Goal: Information Seeking & Learning: Find specific fact

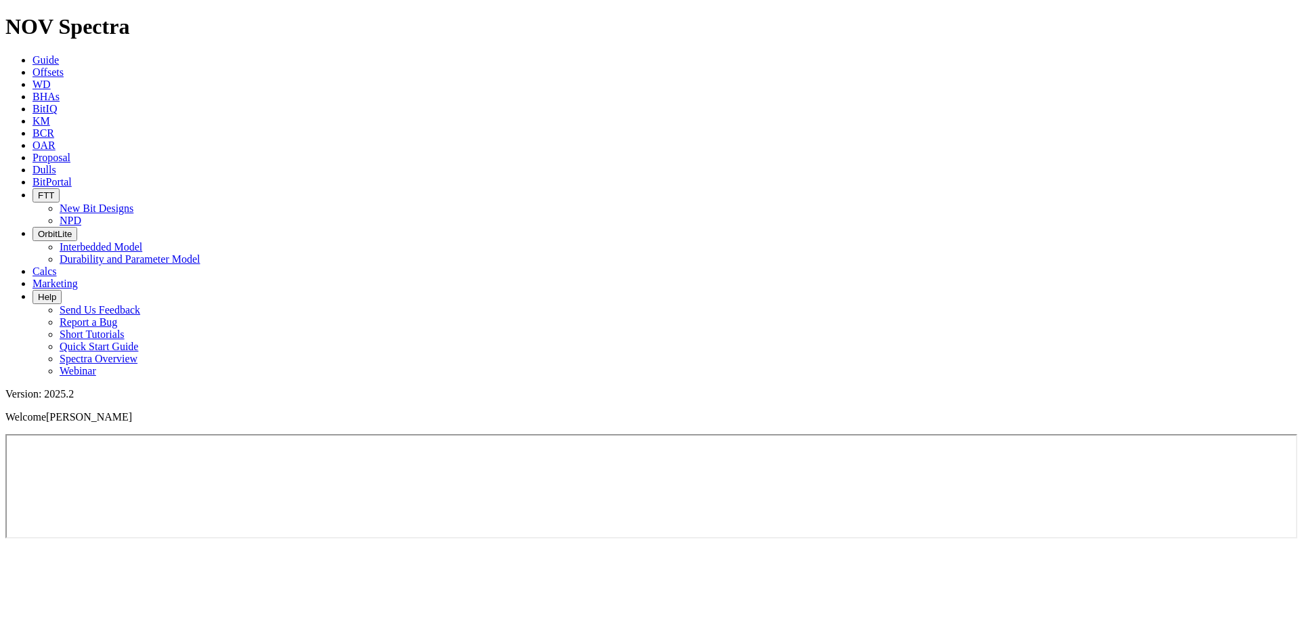
click at [78, 14] on h1 "NOV Spectra" at bounding box center [649, 26] width 1289 height 25
click at [30, 18] on h1 "NOV Spectra" at bounding box center [649, 26] width 1289 height 25
click at [57, 18] on h1 "NOV Spectra" at bounding box center [649, 26] width 1289 height 25
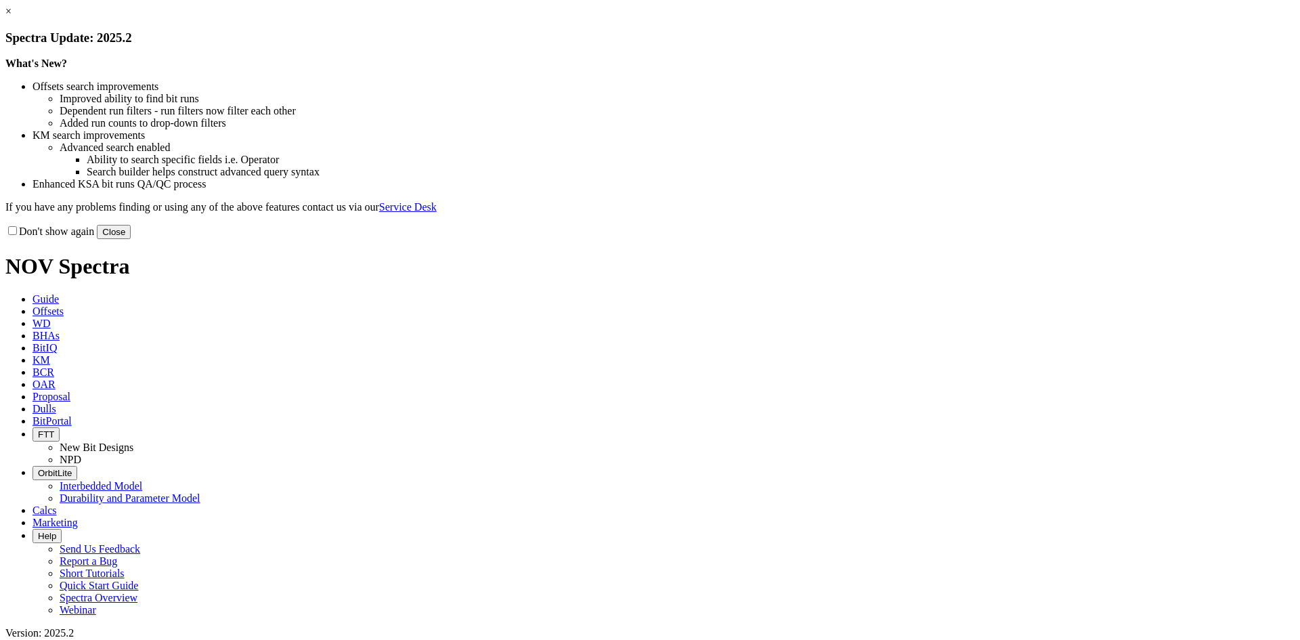
click at [131, 239] on button "Close" at bounding box center [114, 232] width 34 height 14
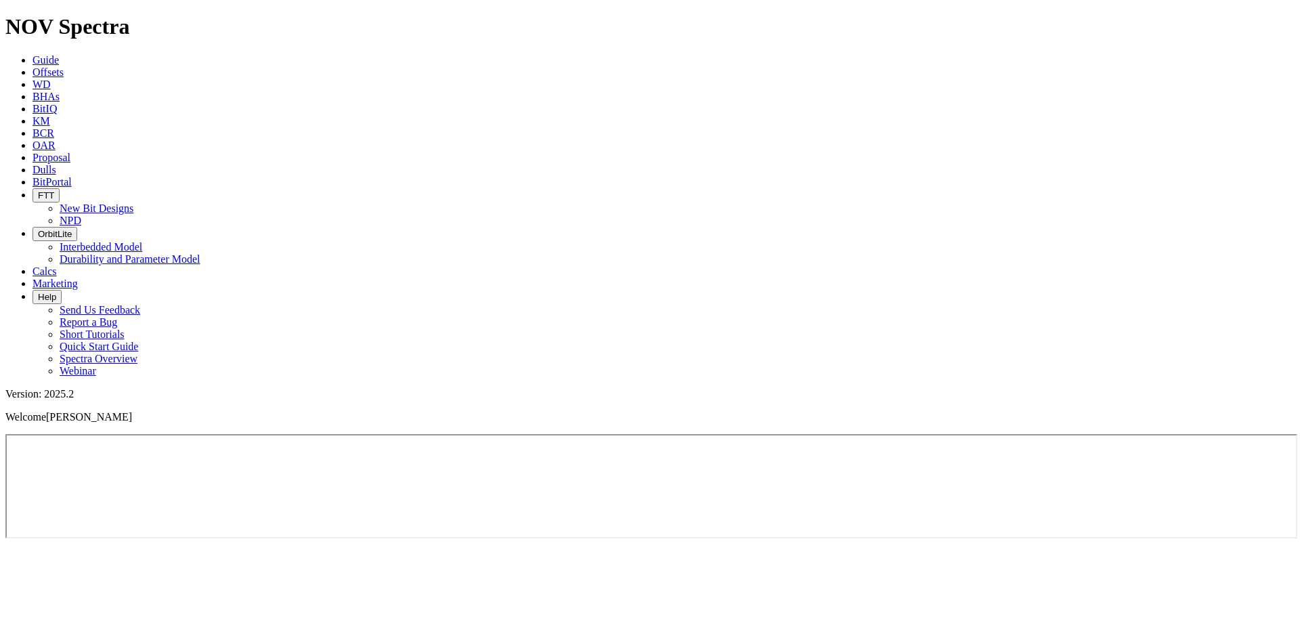
click at [693, 434] on iframe at bounding box center [651, 486] width 1292 height 104
click at [64, 66] on link "Offsets" at bounding box center [48, 72] width 31 height 12
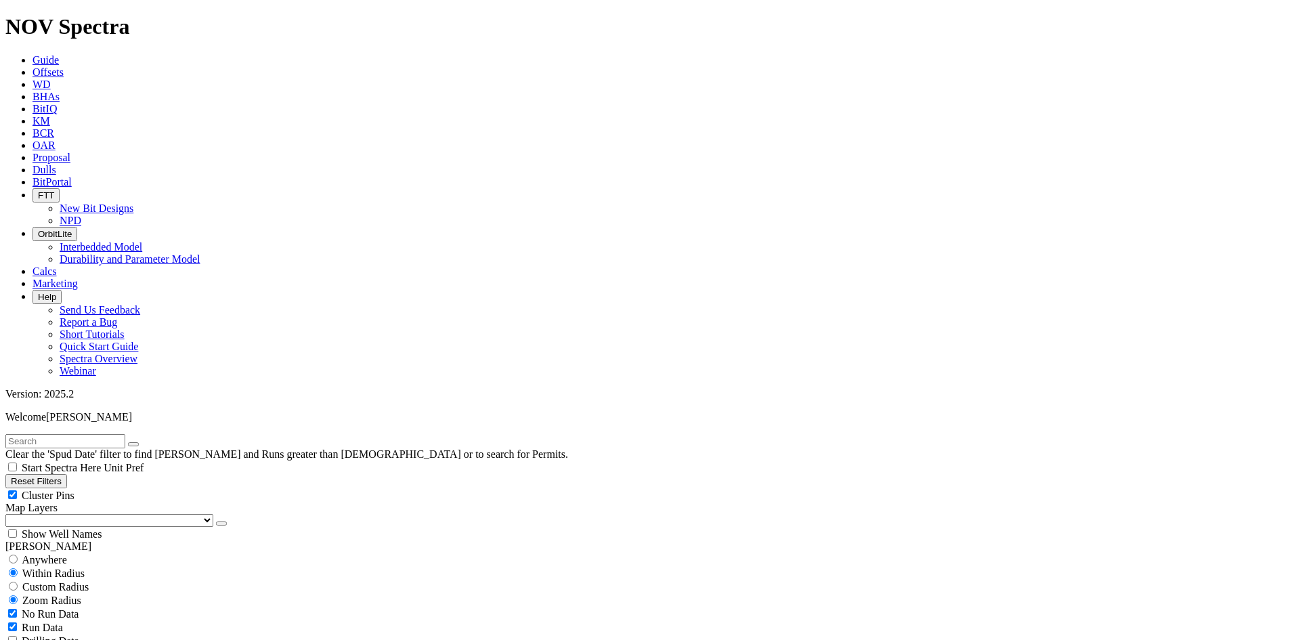
click at [77, 514] on select "US Counties [GEOGRAPHIC_DATA], [GEOGRAPHIC_DATA] [GEOGRAPHIC_DATA], [GEOGRAPHIC…" at bounding box center [109, 520] width 208 height 13
click at [81, 514] on select "US Counties [GEOGRAPHIC_DATA], [GEOGRAPHIC_DATA] [GEOGRAPHIC_DATA], [GEOGRAPHIC…" at bounding box center [109, 520] width 208 height 13
click at [70, 608] on span "No Run Data" at bounding box center [50, 614] width 57 height 12
checkbox input "true"
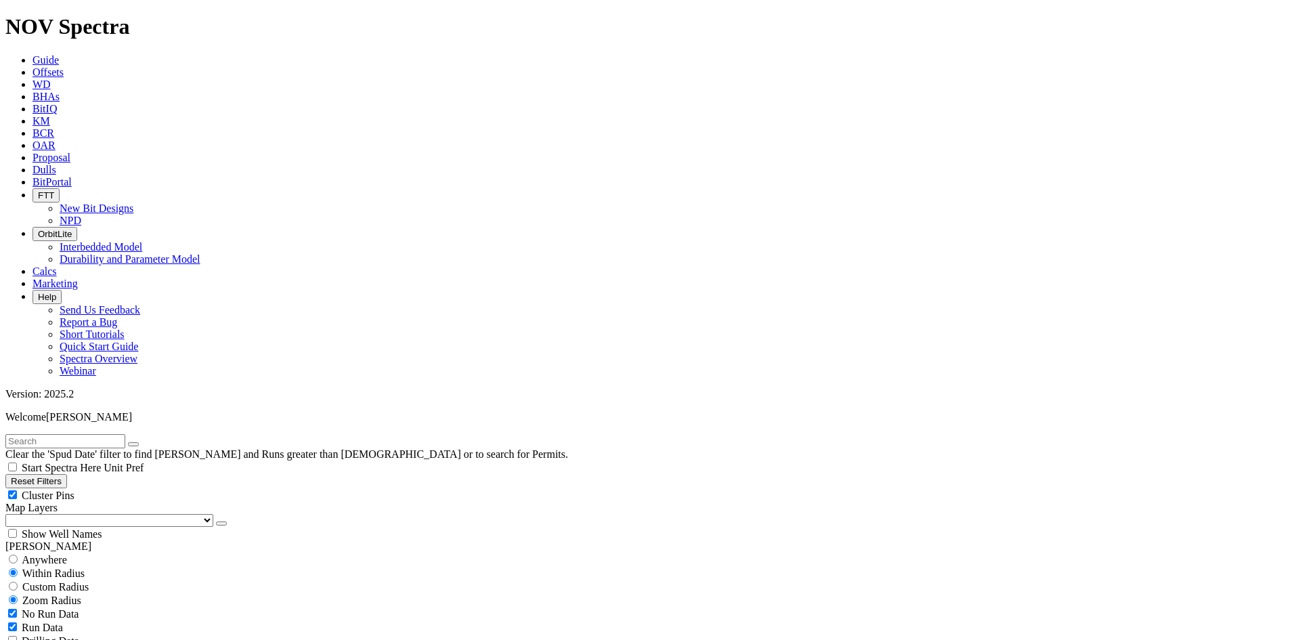
scroll to position [68, 0]
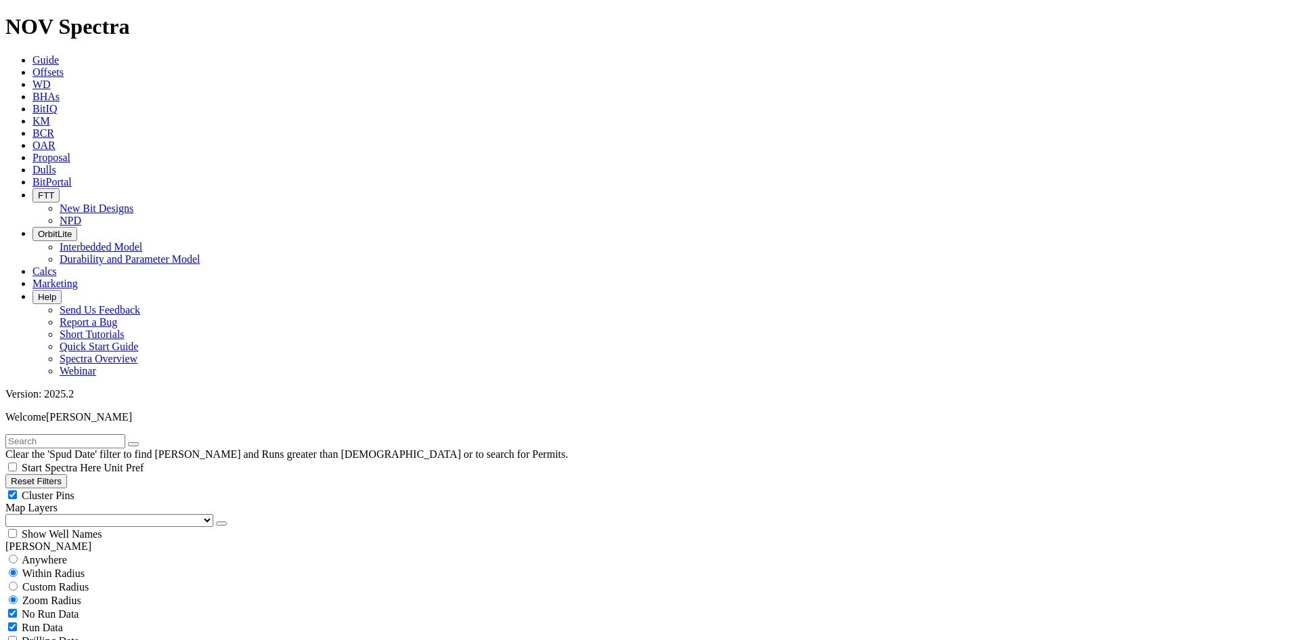
type input "[DATE]"
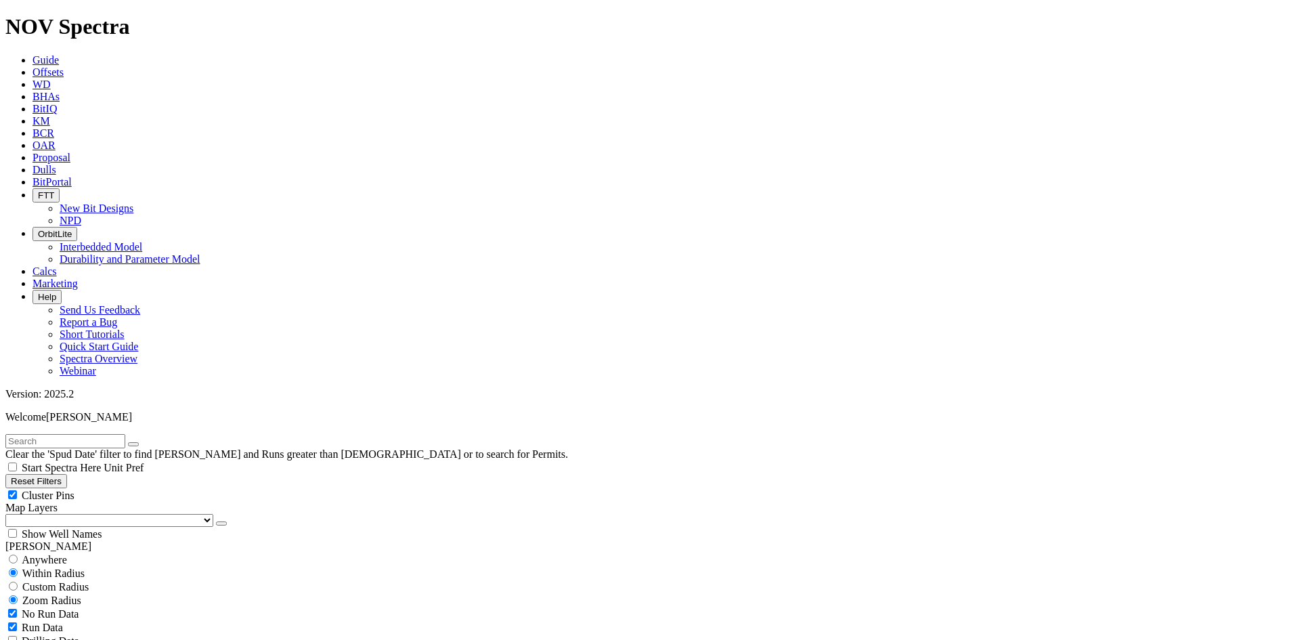
type input "[DATE]"
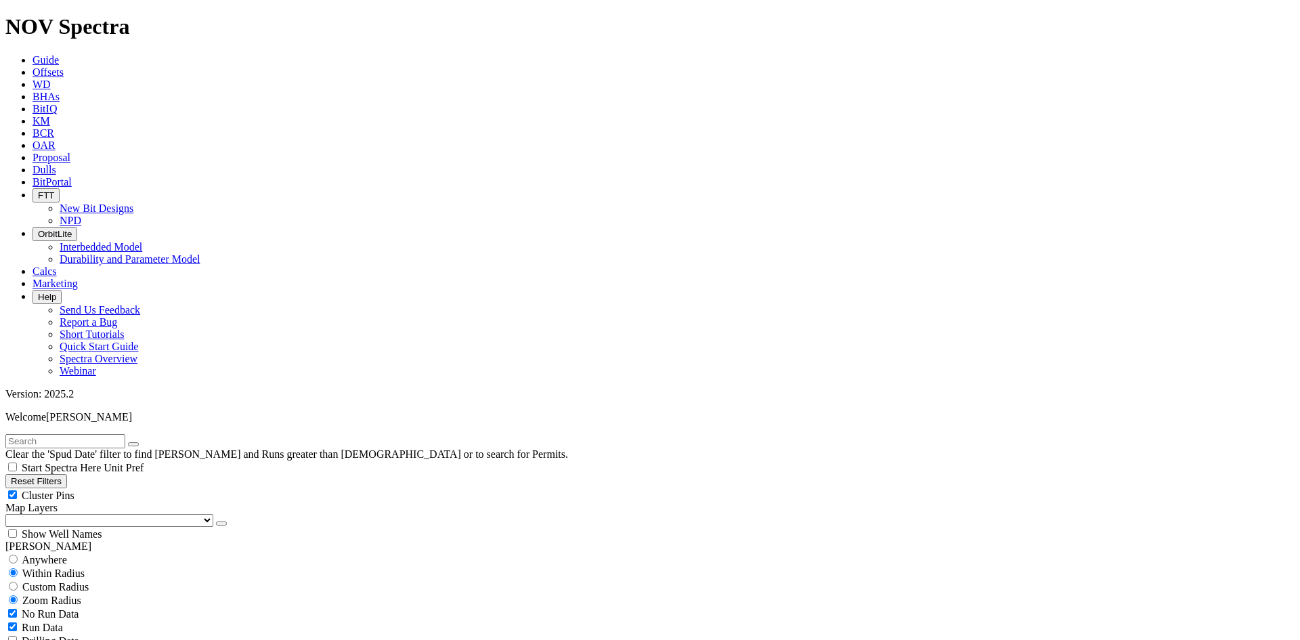
select select "0.4452874"
checkbox input "false"
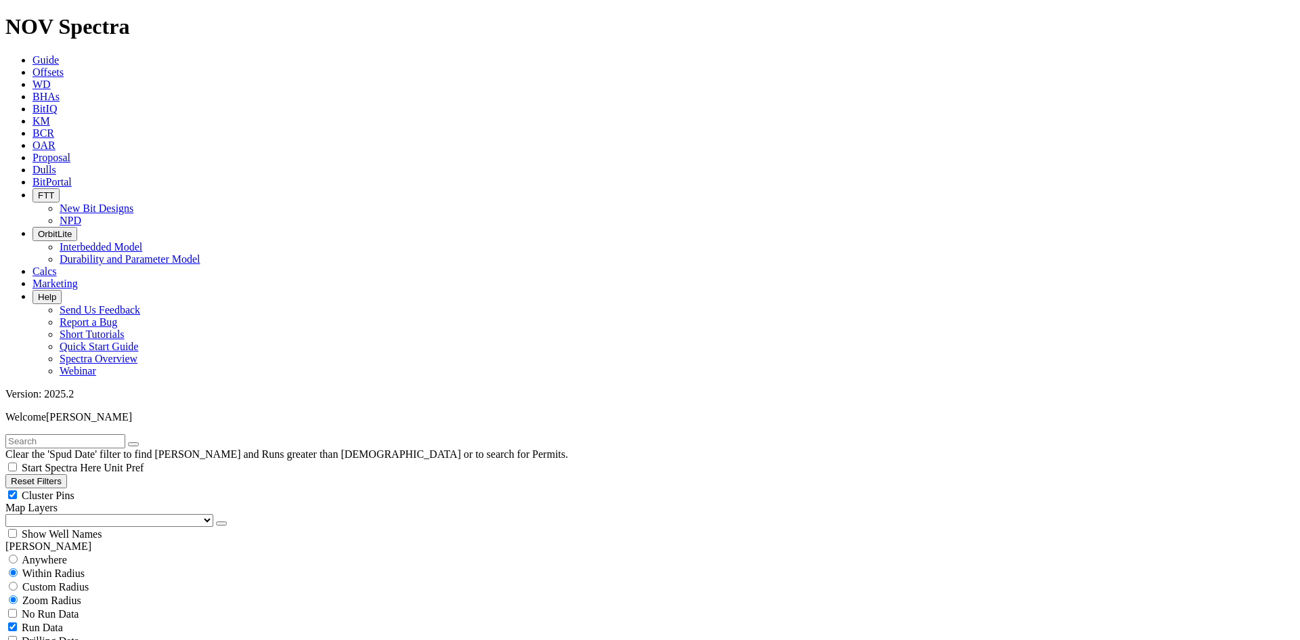
select select "? number:0.4452874 ?"
